Goal: Complete application form: Complete application form

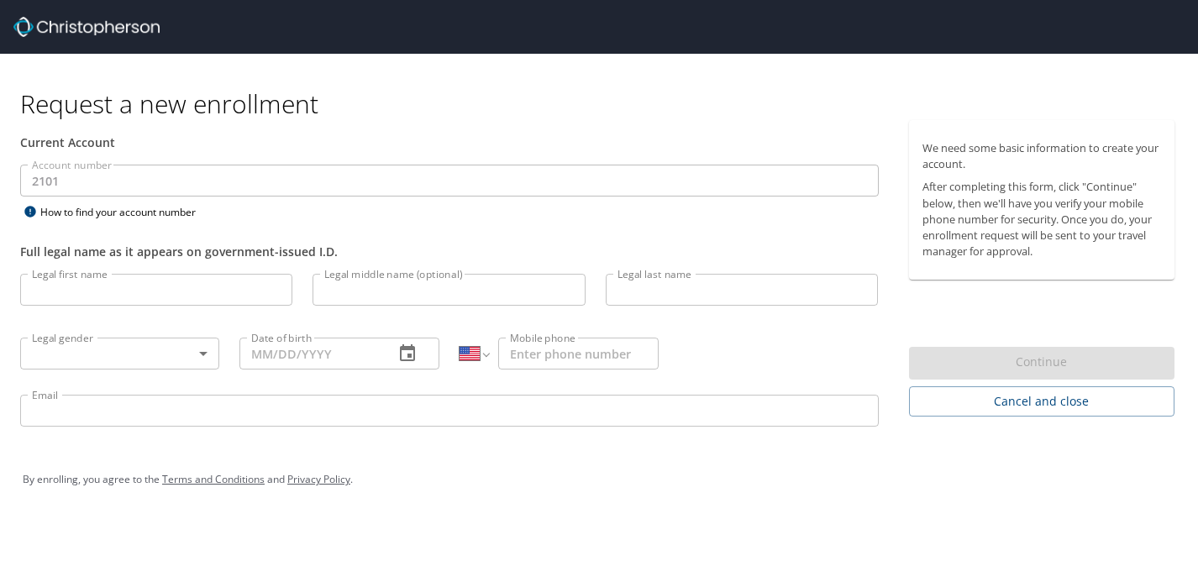
select select "US"
click at [71, 292] on input "Legal first name" at bounding box center [156, 290] width 272 height 32
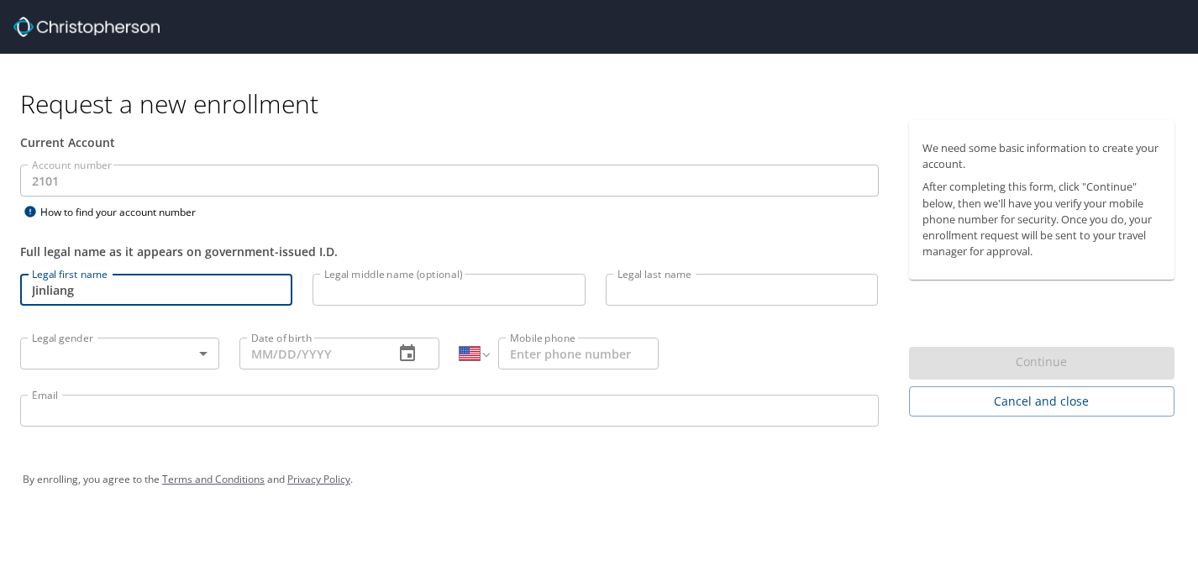
type input "Jinliang"
click at [621, 295] on input "Legal last name" at bounding box center [742, 290] width 272 height 32
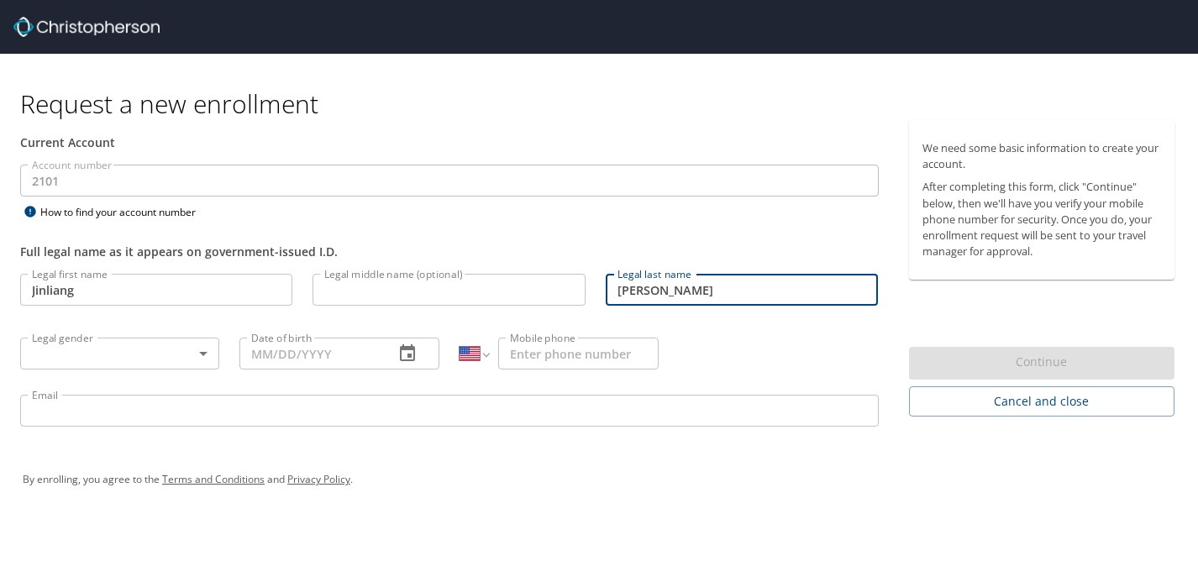
type input "[PERSON_NAME]"
click at [643, 239] on div "Full legal name as it appears on government-issued I.D." at bounding box center [449, 243] width 878 height 41
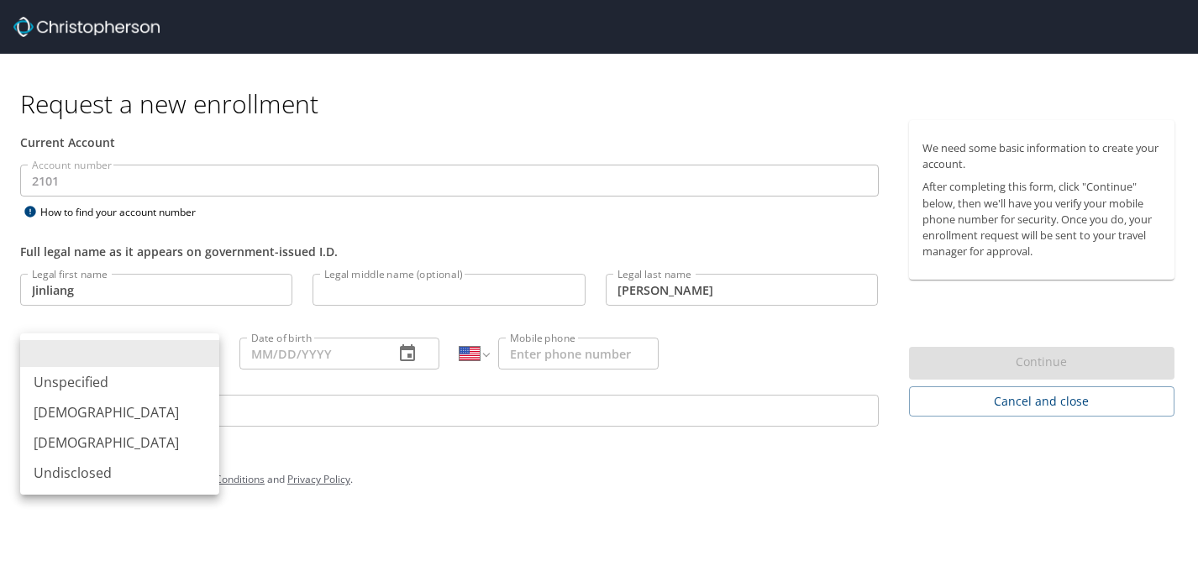
click at [195, 359] on body "Request a new enrollment Current Account Account number 2101 Account number How…" at bounding box center [599, 293] width 1198 height 587
click at [137, 405] on li "[DEMOGRAPHIC_DATA]" at bounding box center [119, 412] width 199 height 30
type input "[DEMOGRAPHIC_DATA]"
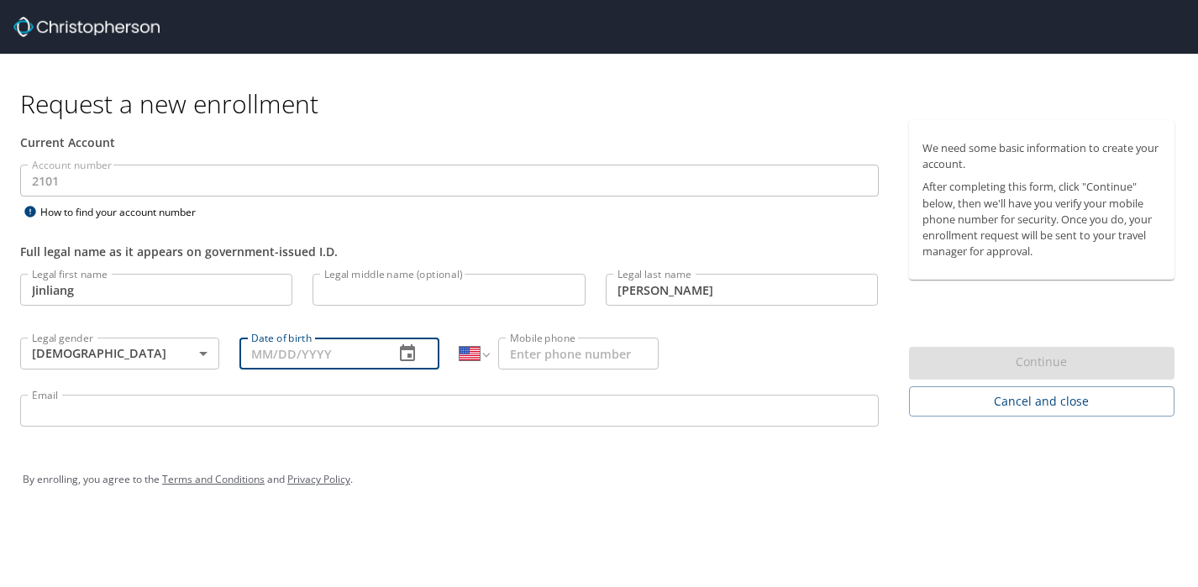
click at [295, 355] on input "Date of birth" at bounding box center [309, 354] width 140 height 32
type input "[DATE]"
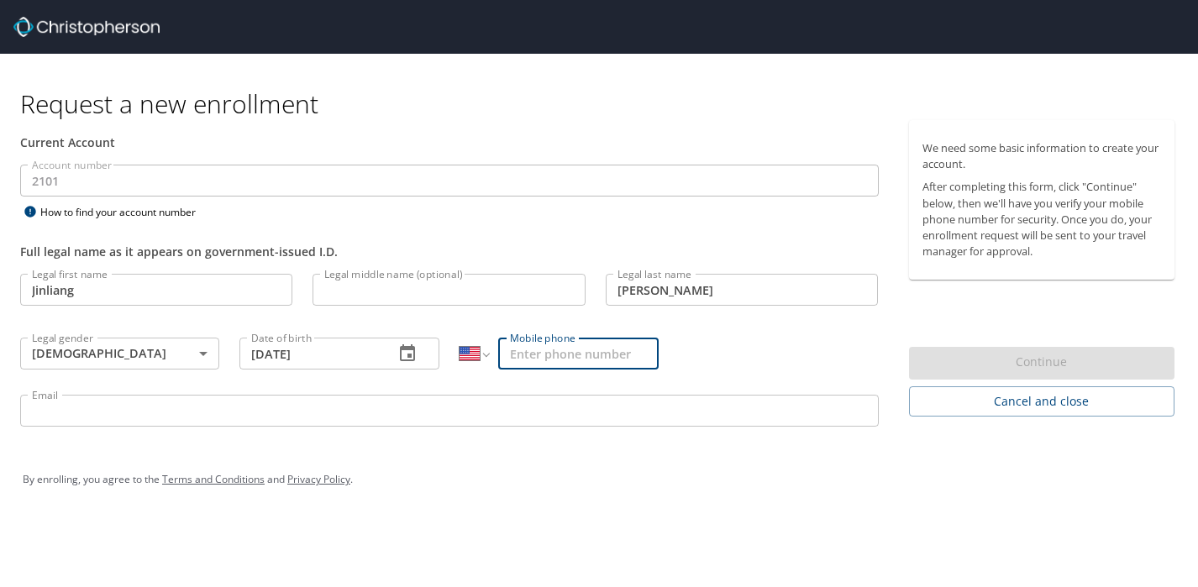
click at [534, 361] on input "Mobile phone" at bounding box center [578, 354] width 160 height 32
type input "[PHONE_NUMBER]"
type input "[PERSON_NAME][EMAIL_ADDRESS][PERSON_NAME][DOMAIN_NAME]"
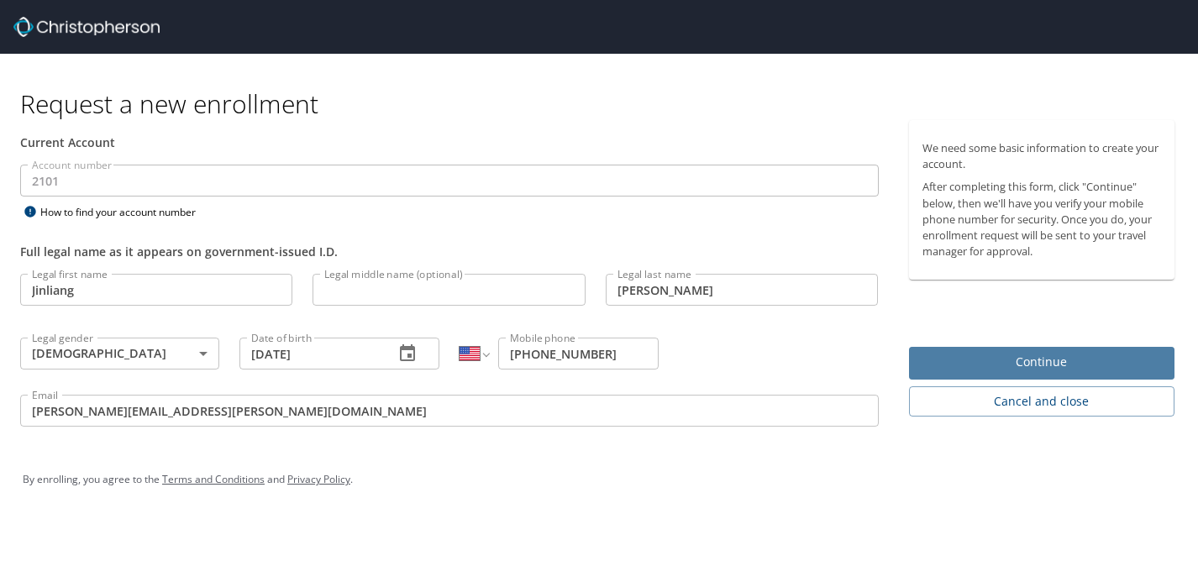
click at [946, 364] on span "Continue" at bounding box center [1041, 362] width 239 height 21
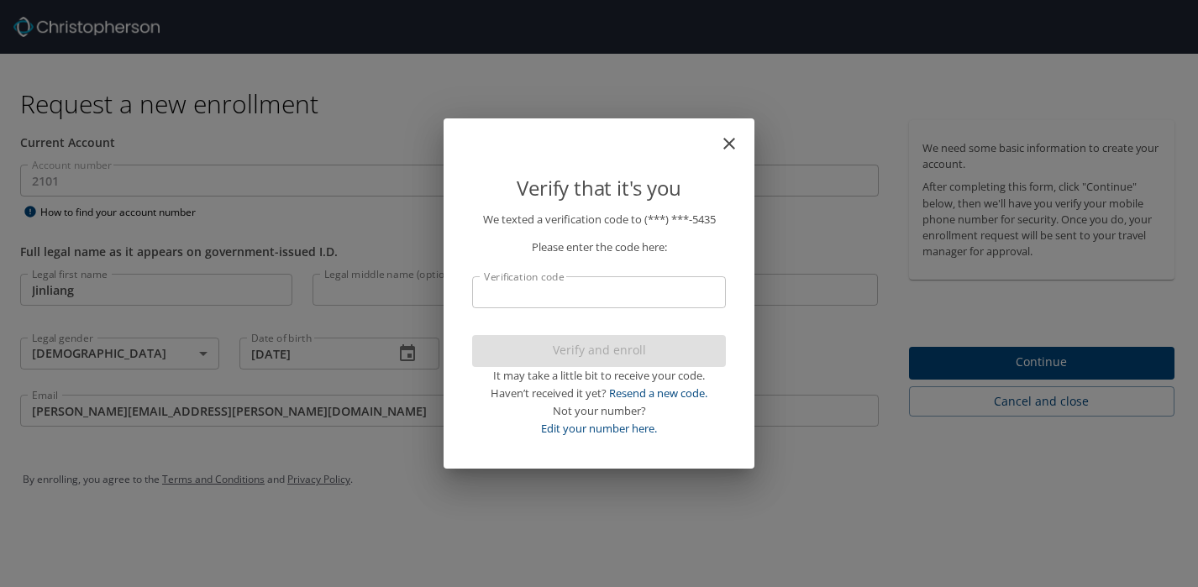
click at [535, 295] on input "Verification code" at bounding box center [599, 292] width 254 height 32
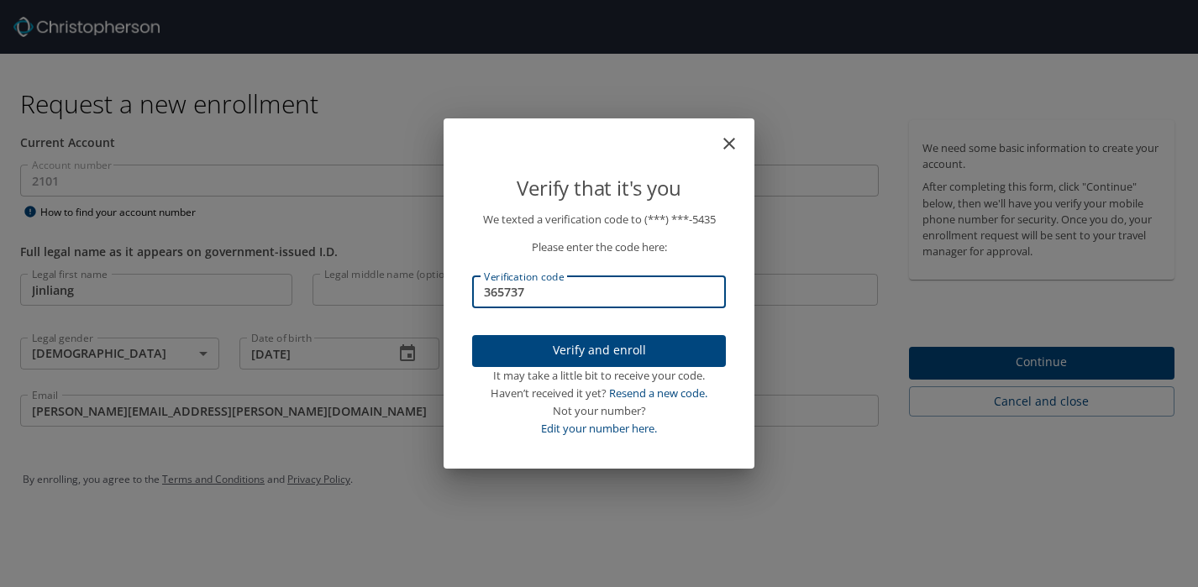
type input "365737"
click at [560, 349] on span "Verify and enroll" at bounding box center [598, 350] width 227 height 21
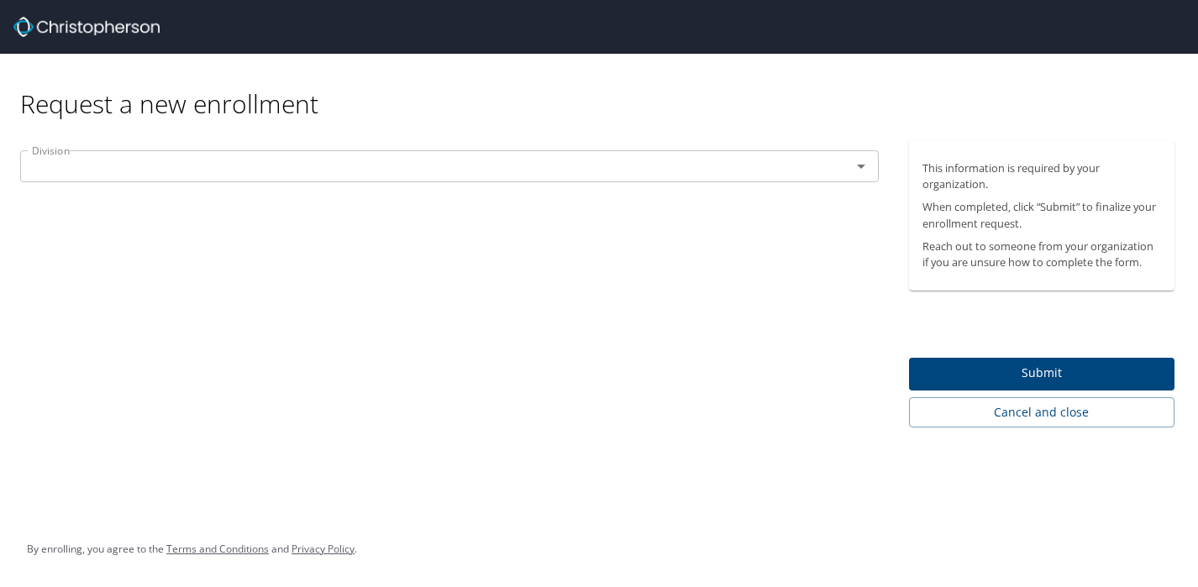
click at [861, 170] on icon "Open" at bounding box center [861, 166] width 20 height 20
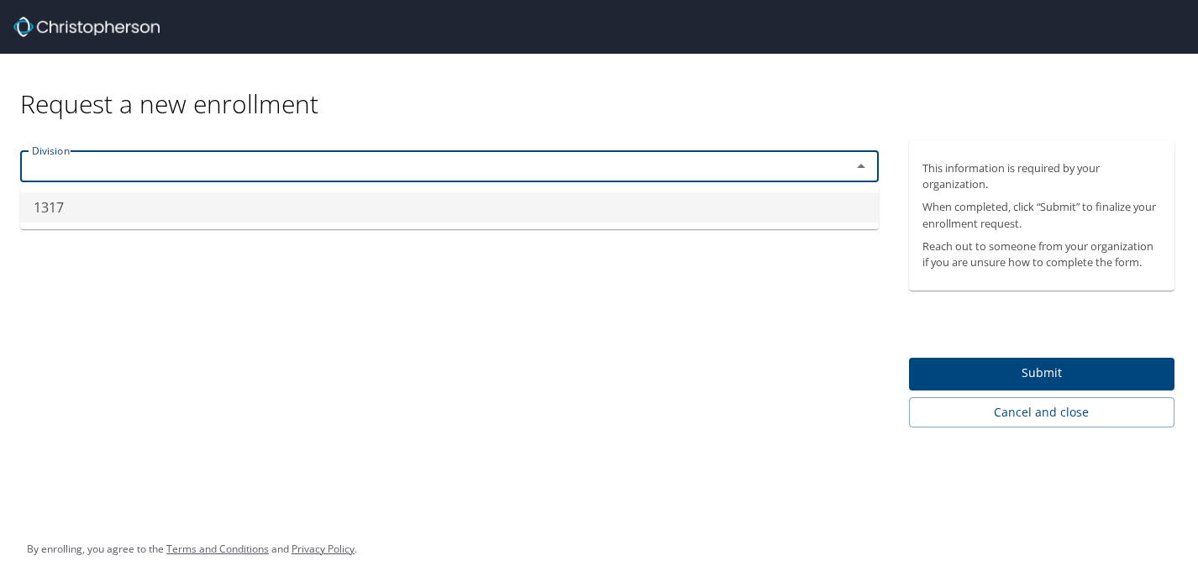
type input "1317"
click at [870, 130] on div "Request a new enrollment" at bounding box center [599, 97] width 1198 height 87
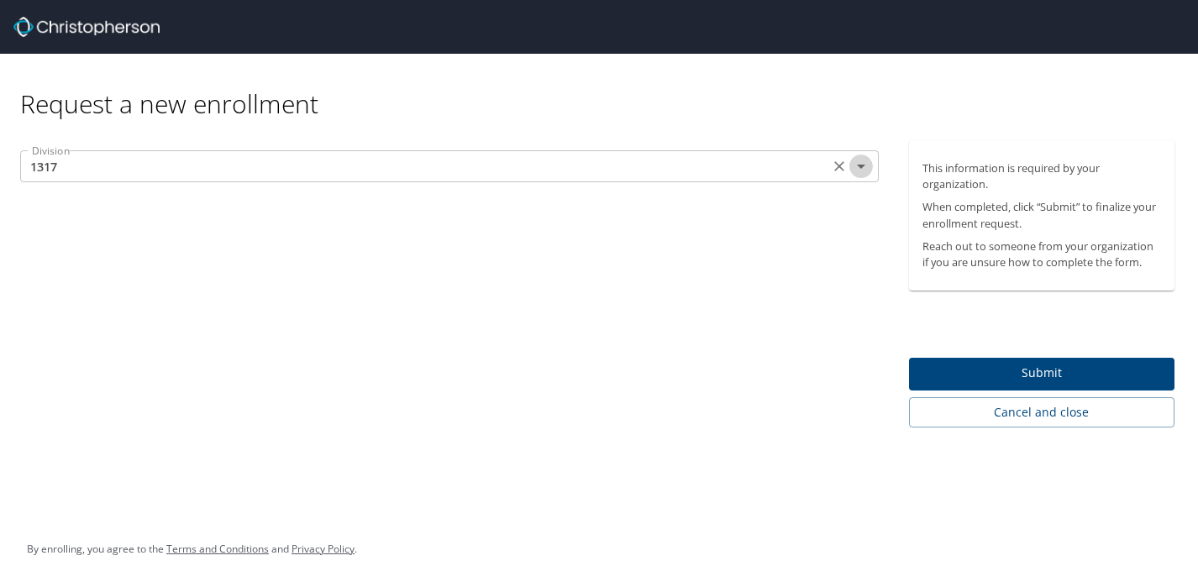
click at [860, 176] on icon "Open" at bounding box center [861, 166] width 20 height 20
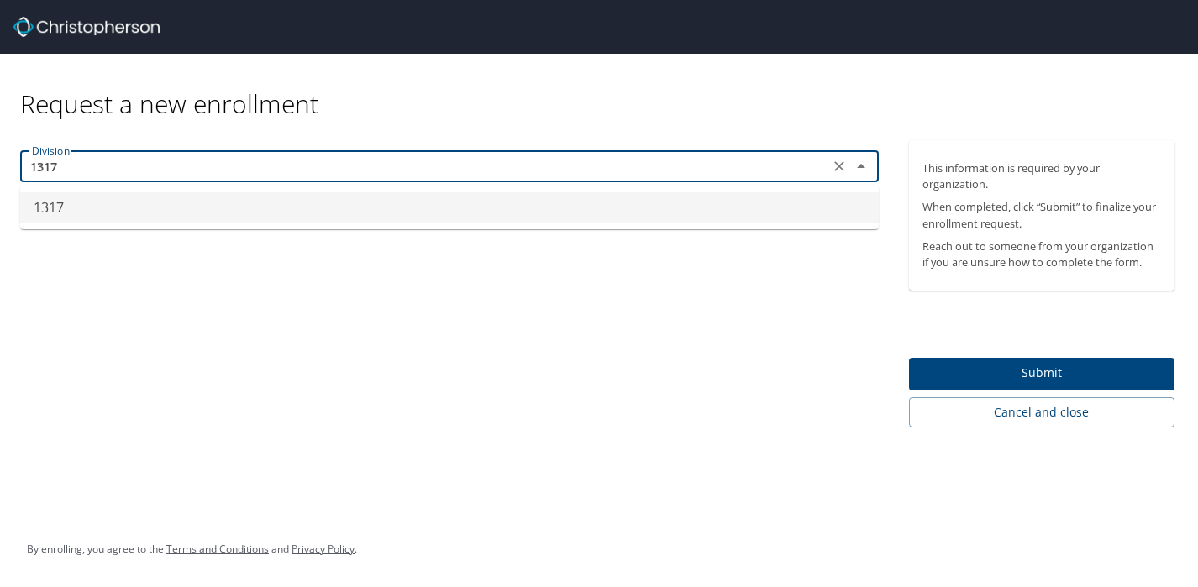
click at [836, 165] on icon "Clear" at bounding box center [839, 166] width 17 height 17
type input "1317"
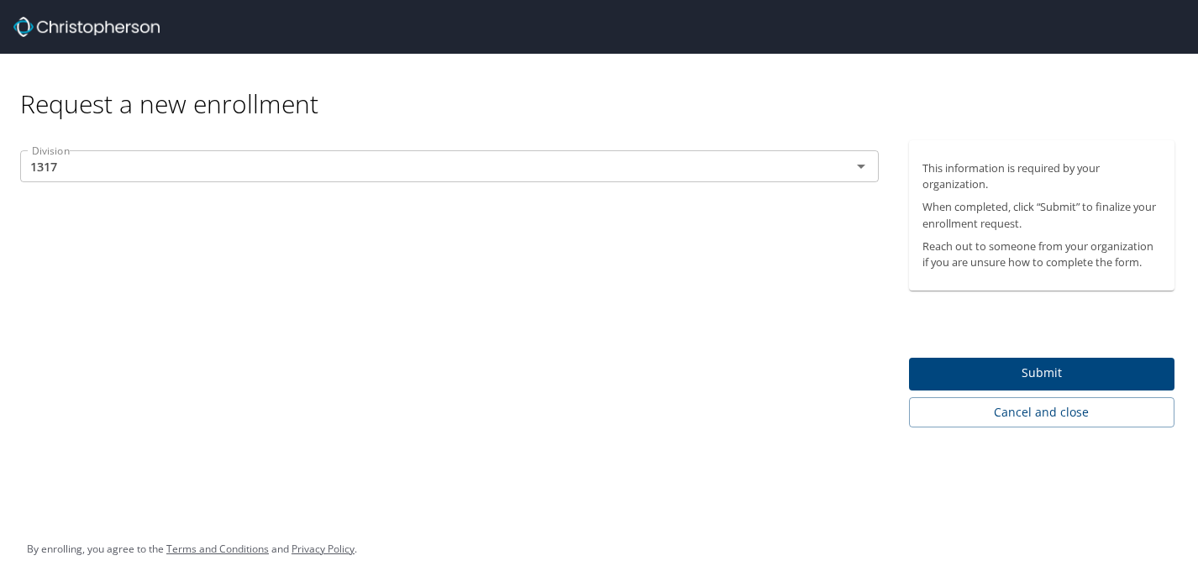
click at [805, 277] on div "Division 1317 Division" at bounding box center [449, 283] width 899 height 287
click at [945, 365] on span "Submit" at bounding box center [1041, 373] width 239 height 21
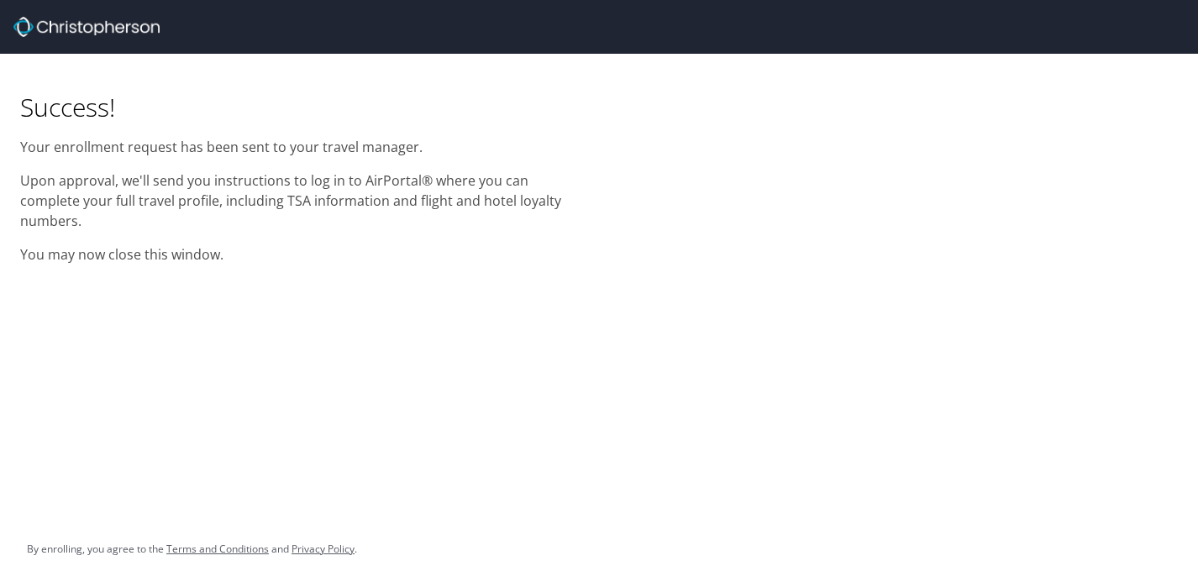
click at [506, 349] on div "Success! Your enrollment request has been sent to your travel manager. Upon app…" at bounding box center [599, 293] width 1198 height 587
